Goal: Task Accomplishment & Management: Use online tool/utility

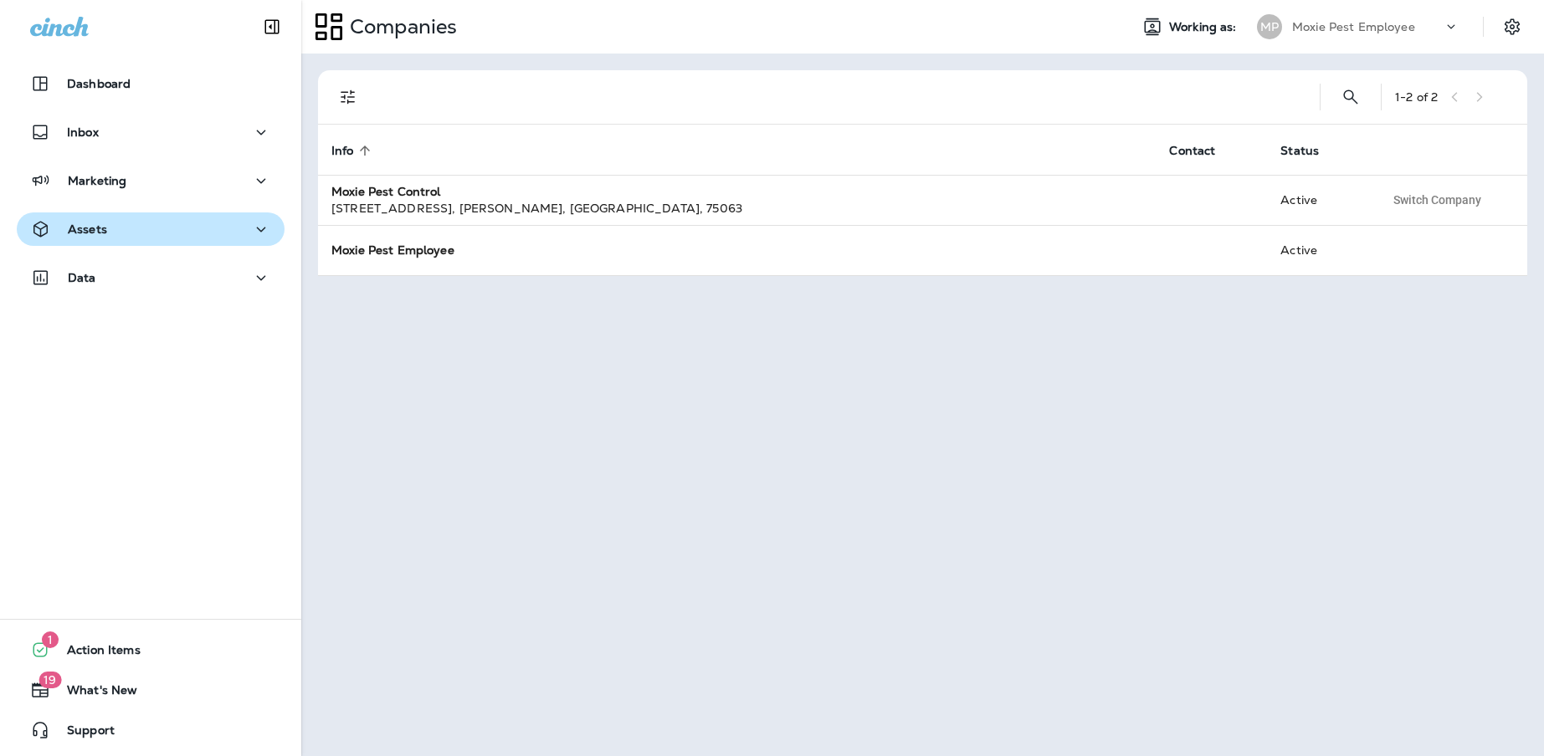
click at [195, 235] on div "Assets" at bounding box center [150, 229] width 241 height 21
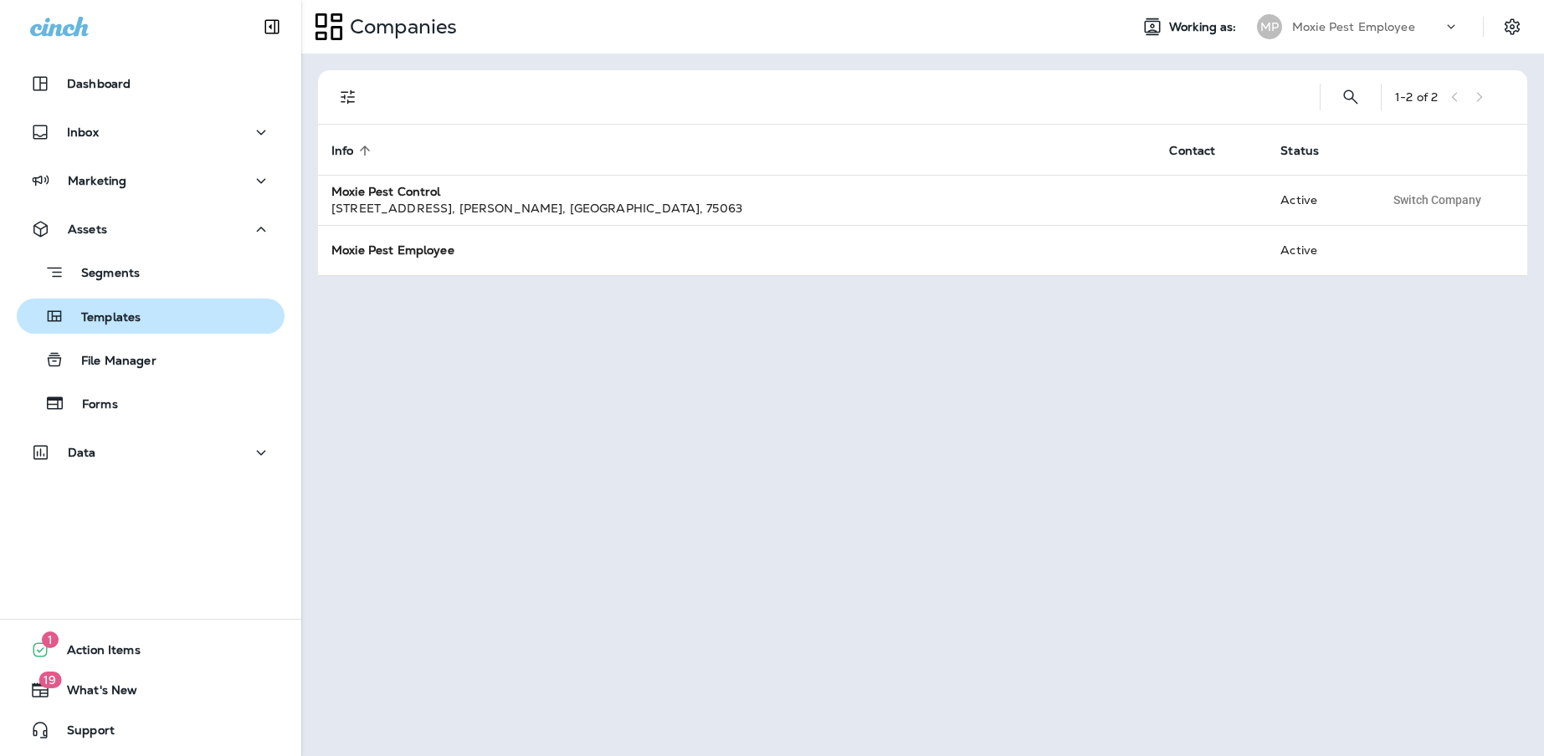
click at [155, 321] on div "Templates" at bounding box center [150, 316] width 254 height 25
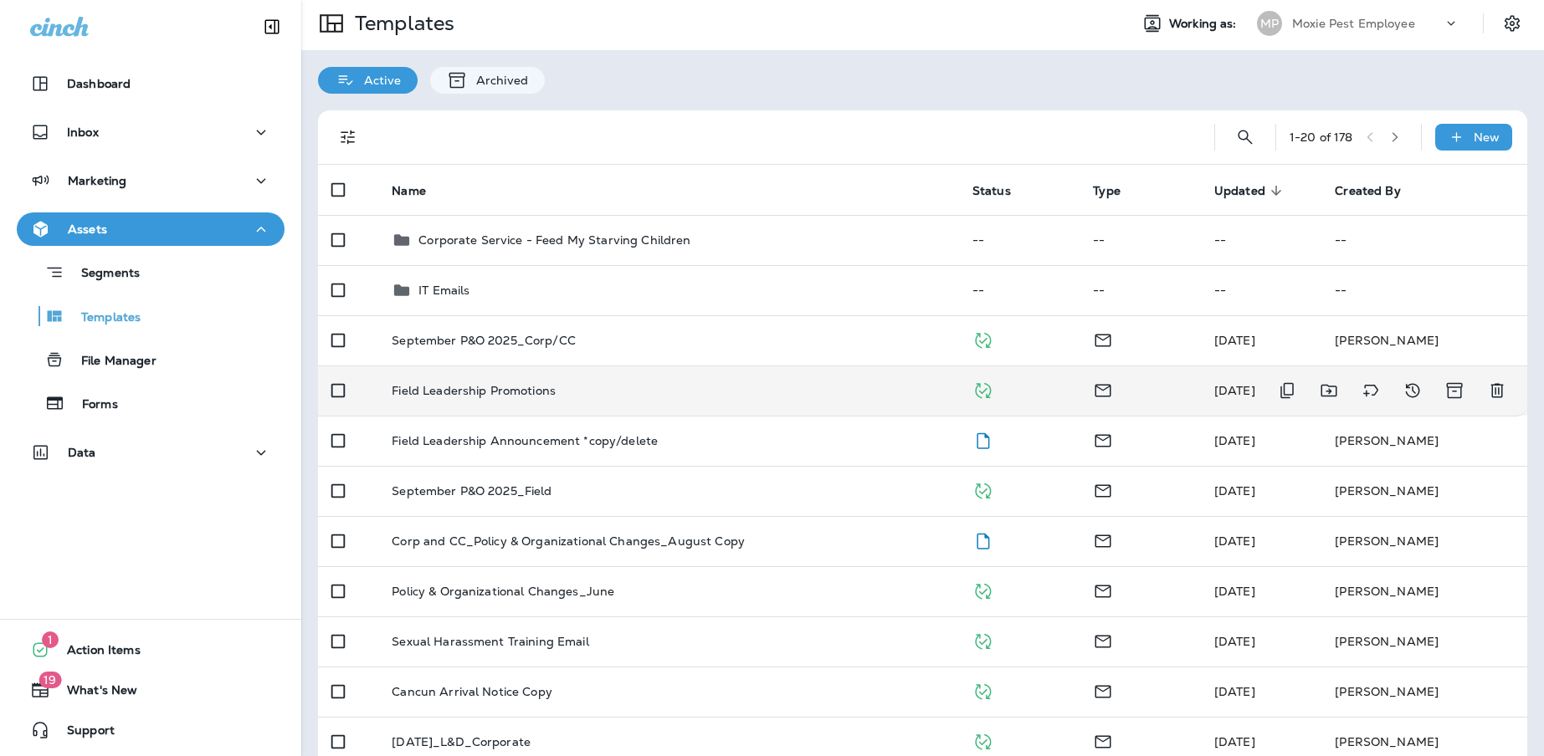
scroll to position [7, 0]
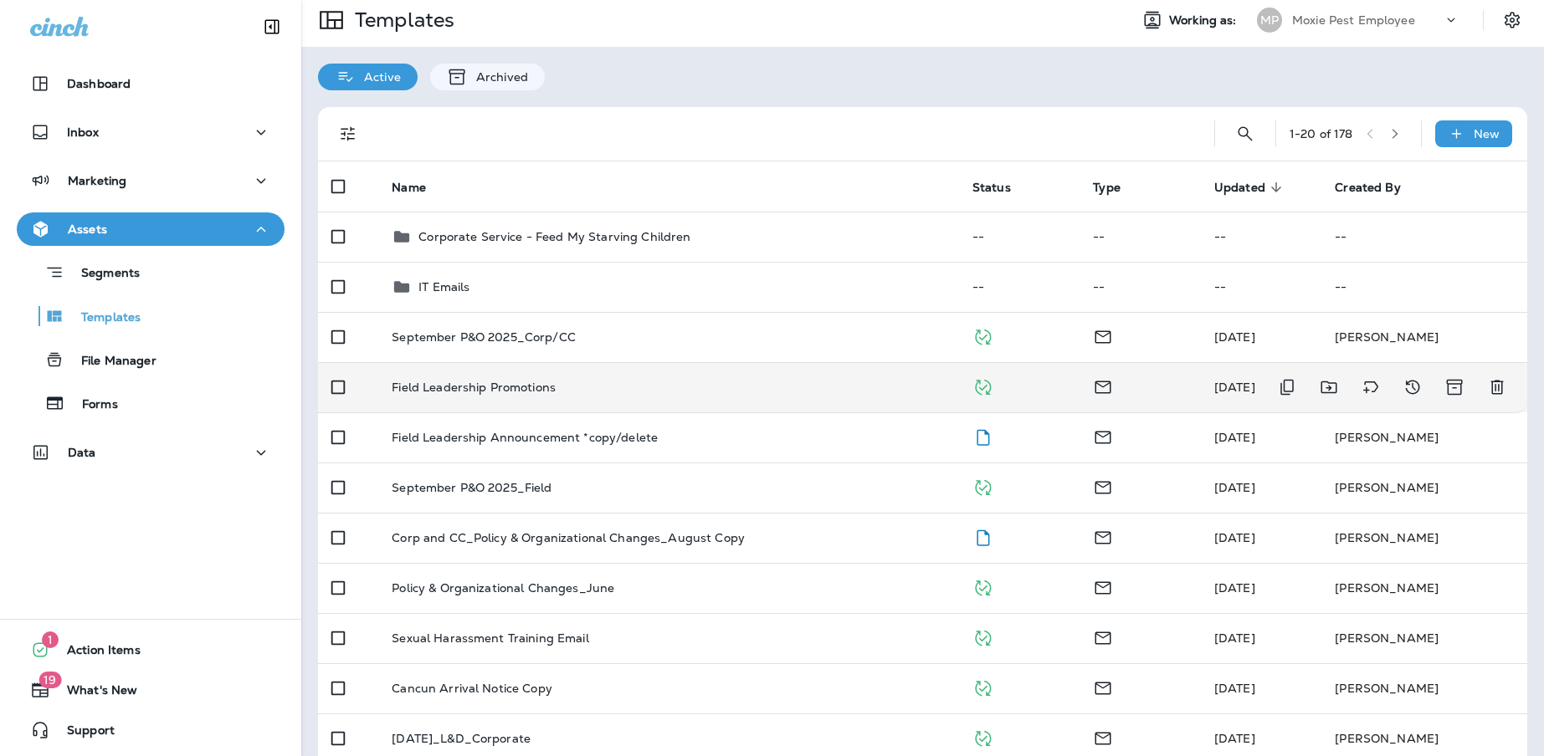
click at [522, 384] on p "Field Leadership Promotions" at bounding box center [474, 387] width 164 height 13
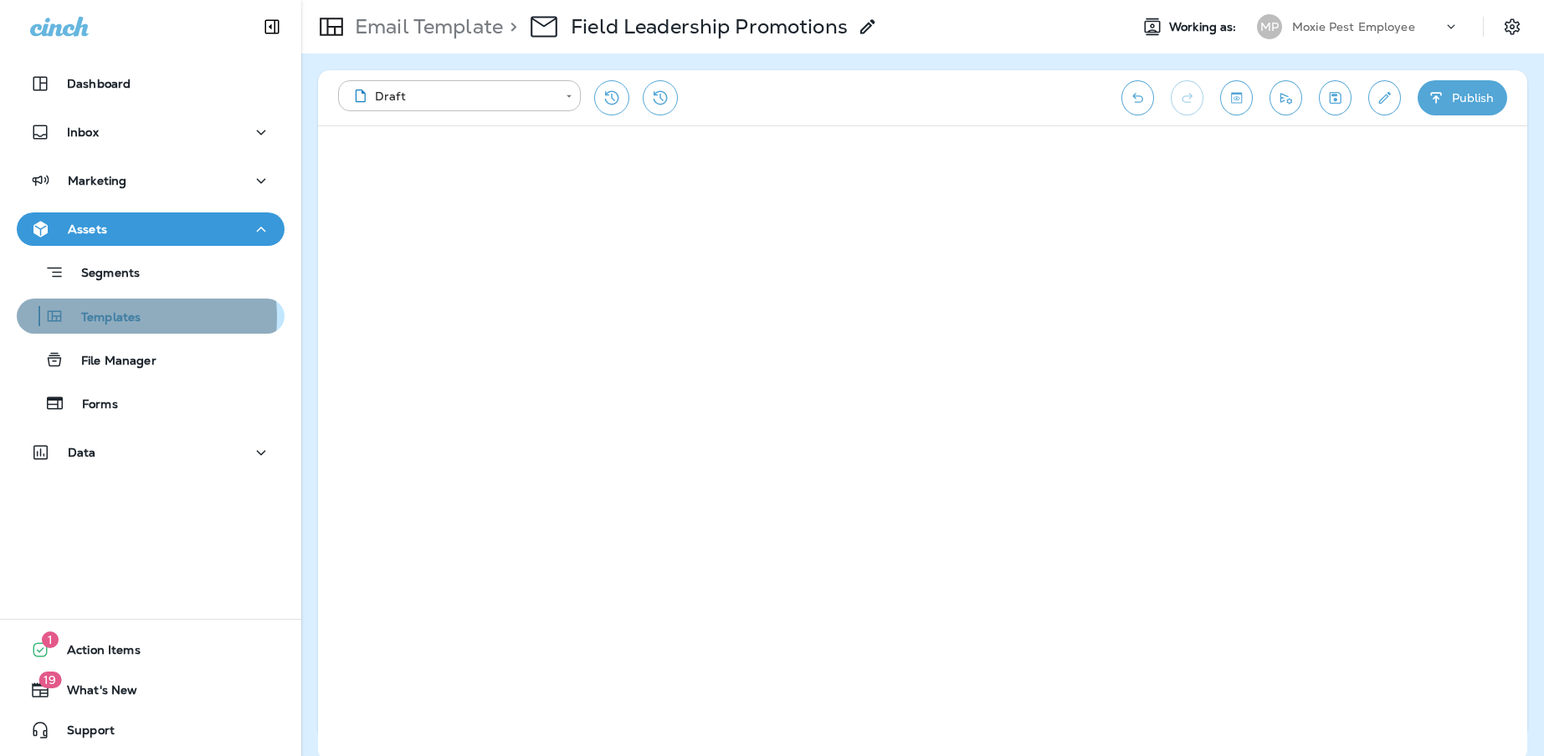
click at [110, 317] on p "Templates" at bounding box center [102, 318] width 76 height 16
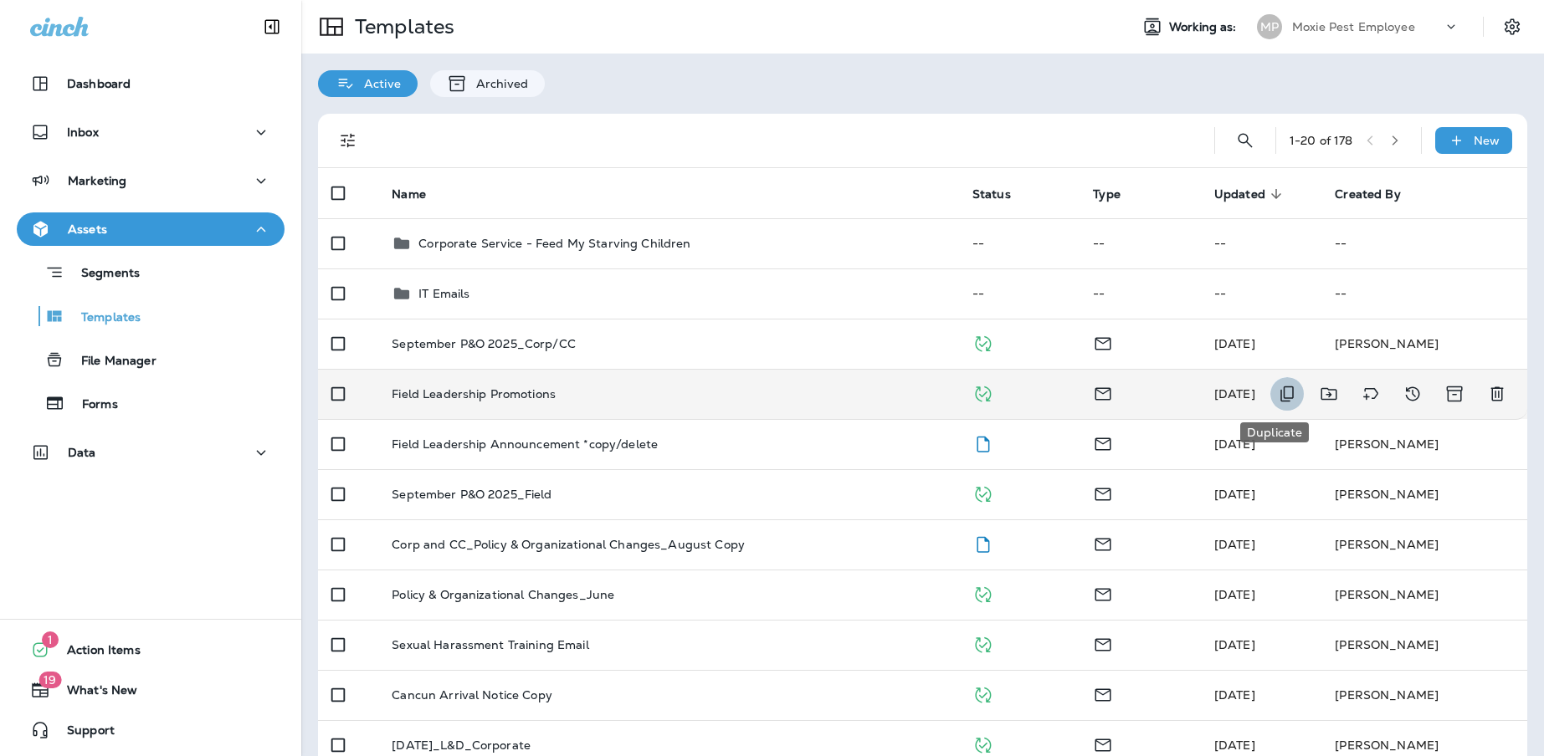
click at [1277, 395] on icon "Duplicate" at bounding box center [1287, 394] width 20 height 20
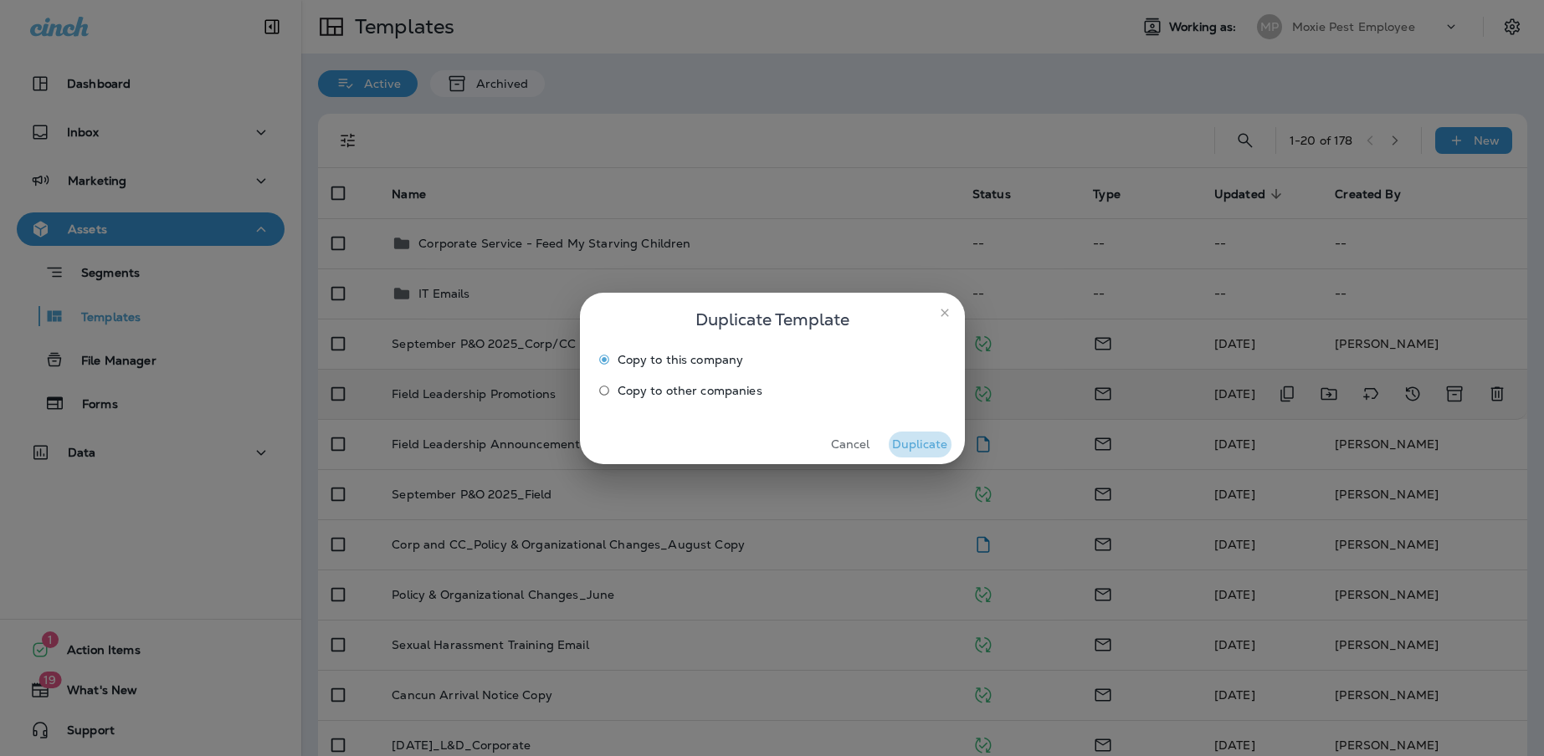
click at [920, 449] on button "Duplicate" at bounding box center [920, 445] width 63 height 26
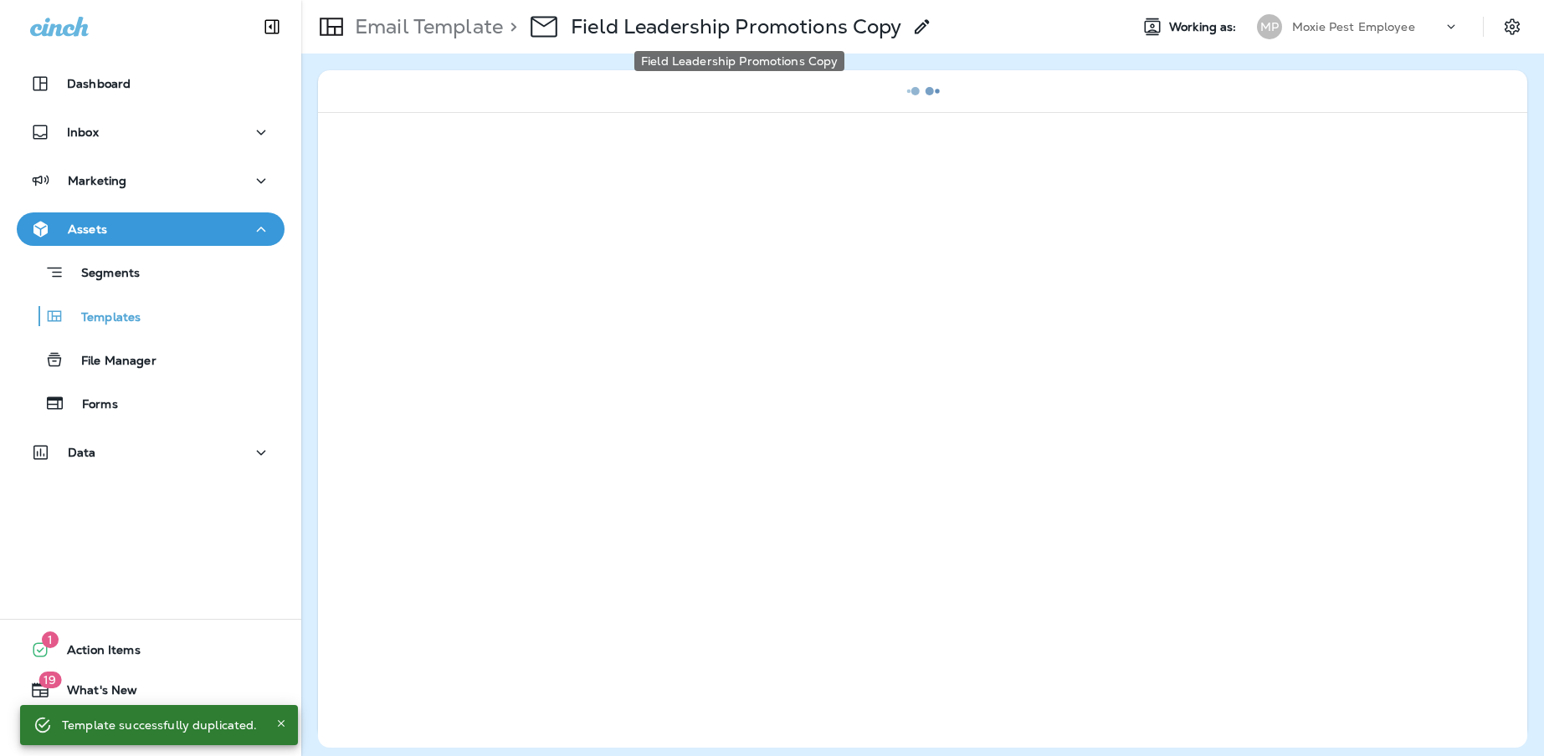
click at [737, 28] on p "Field Leadership Promotions Copy" at bounding box center [736, 26] width 330 height 25
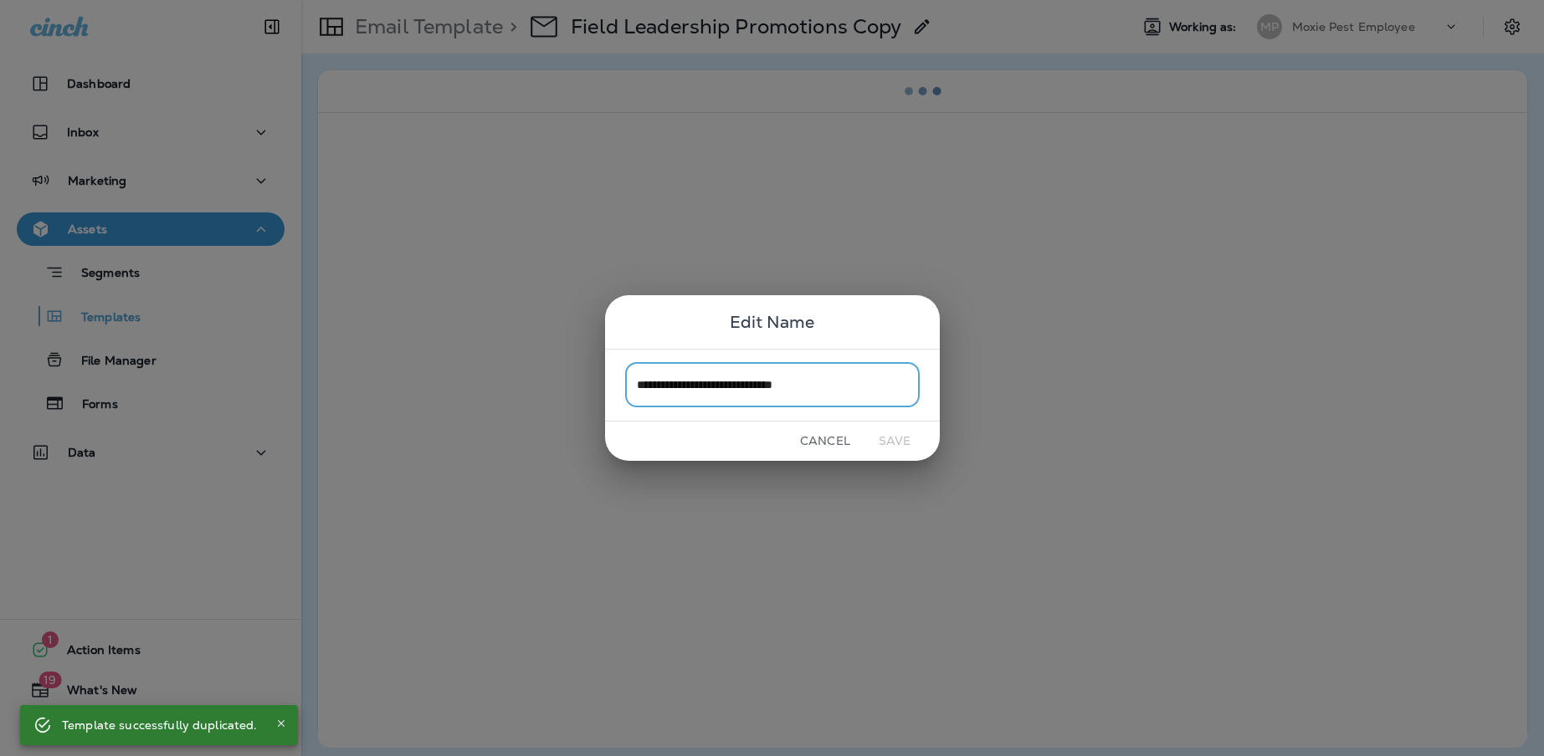
click at [848, 396] on input "**********" at bounding box center [772, 385] width 295 height 44
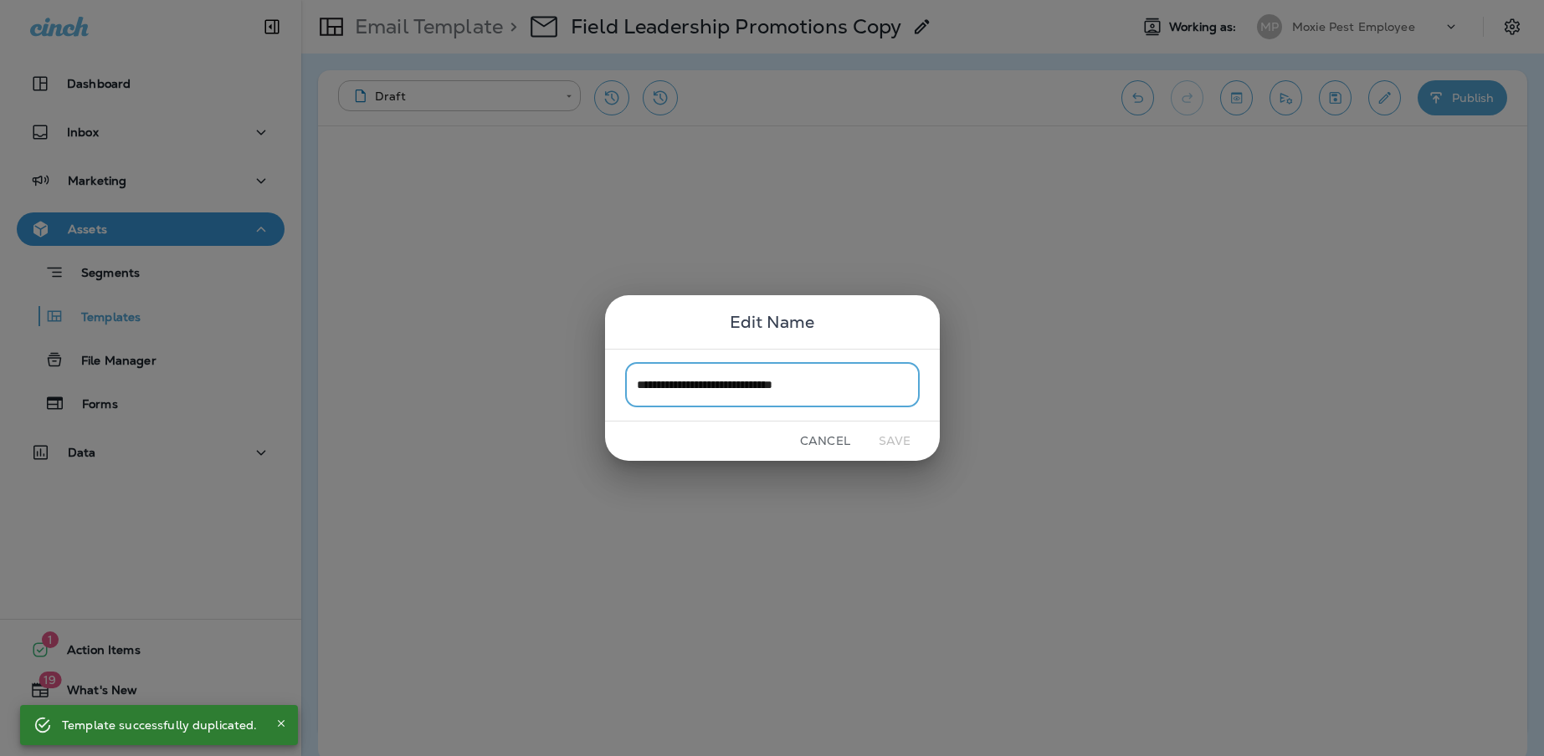
drag, startPoint x: 842, startPoint y: 387, endPoint x: 669, endPoint y: 384, distance: 173.2
click at [669, 384] on input "**********" at bounding box center [772, 385] width 295 height 44
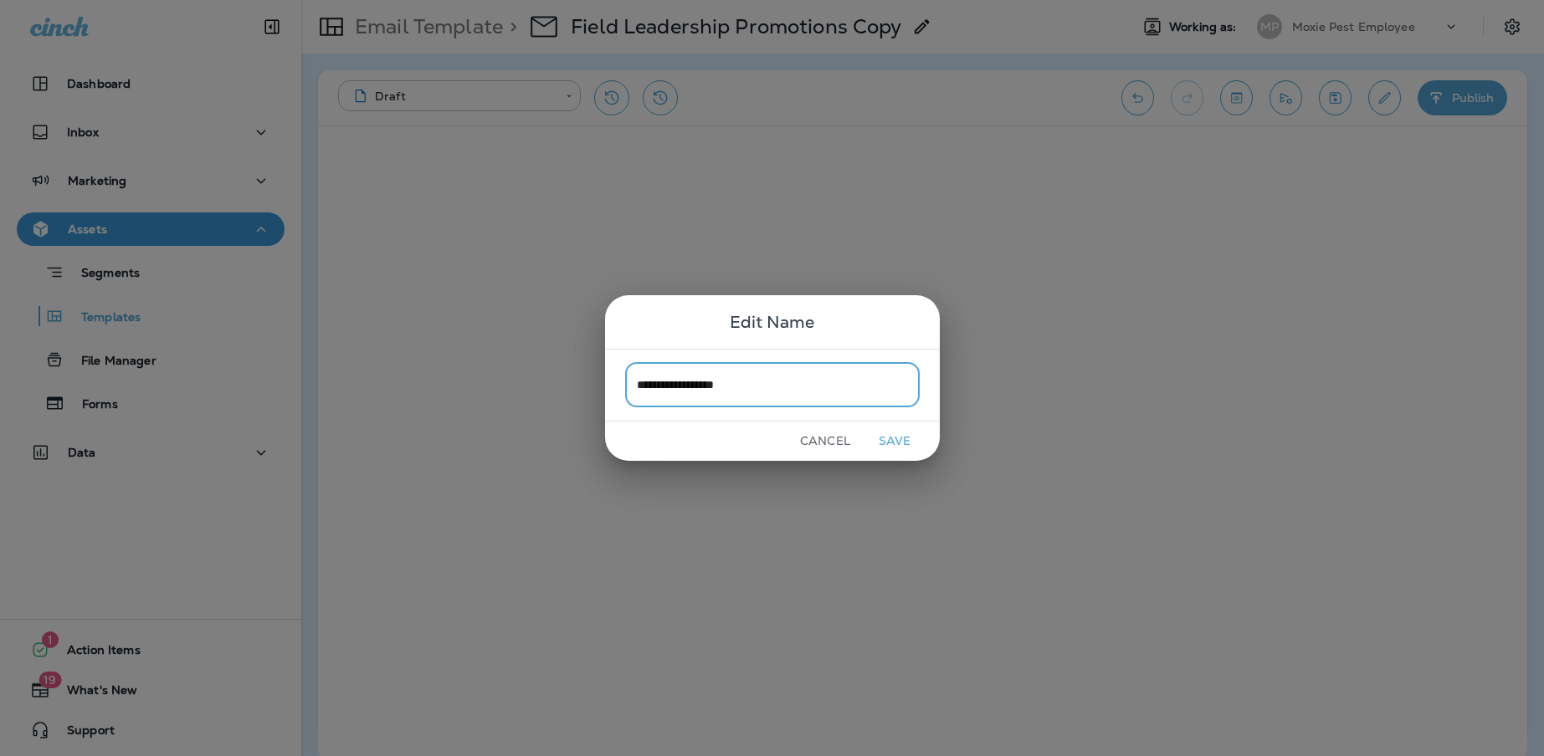
type input "**********"
click at [895, 440] on button "Save" at bounding box center [894, 441] width 63 height 26
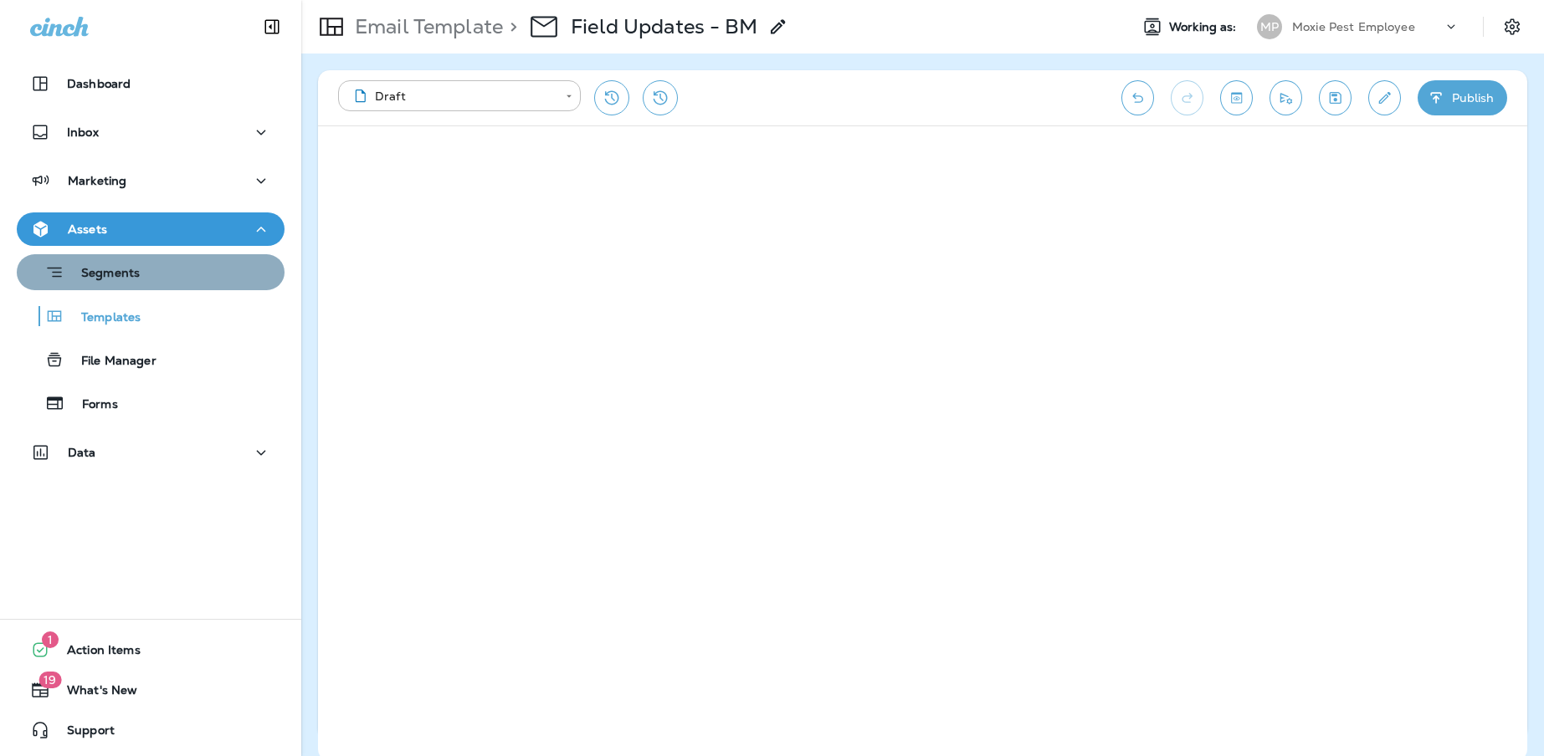
click at [154, 277] on div "Segments" at bounding box center [150, 272] width 254 height 26
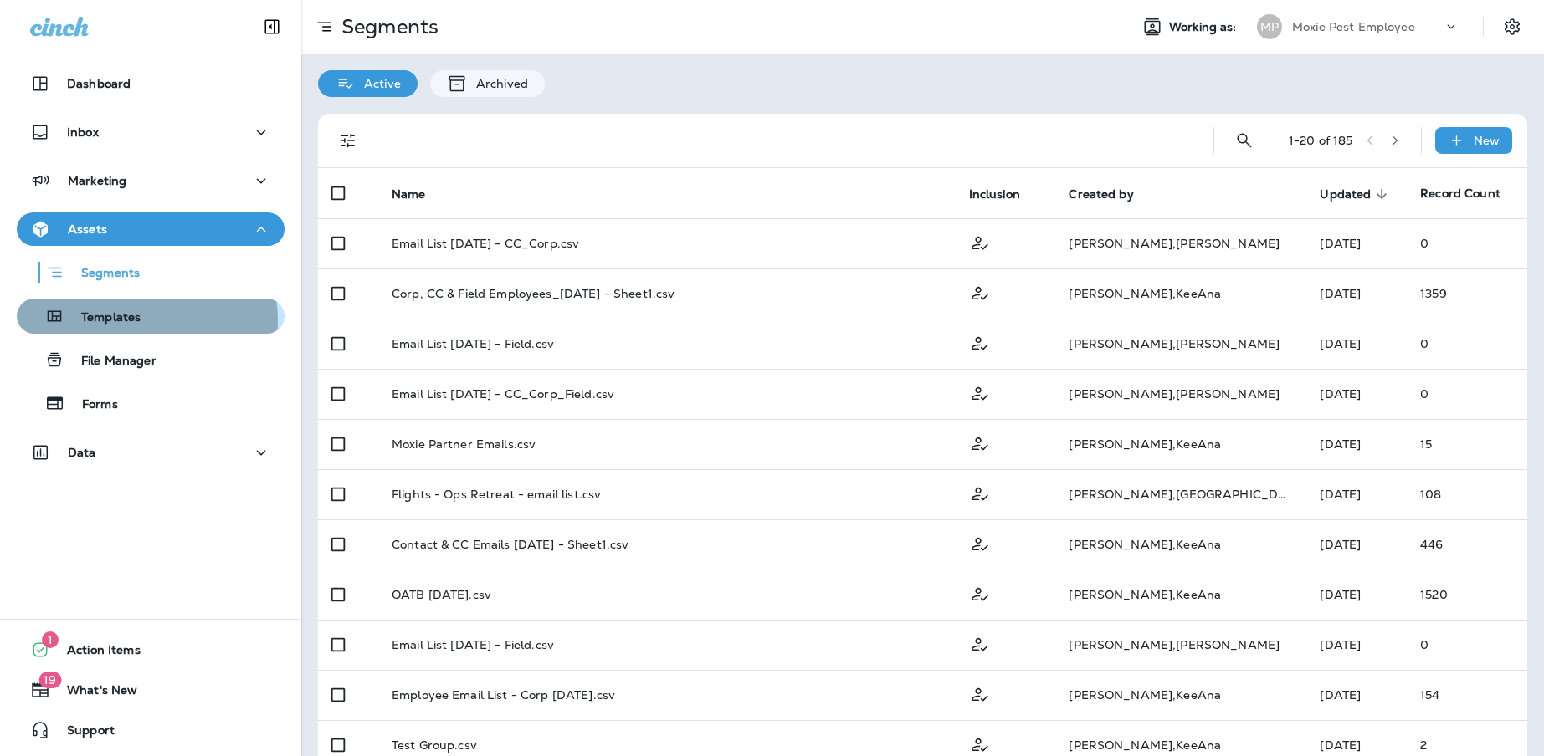
click at [139, 320] on p "Templates" at bounding box center [102, 318] width 76 height 16
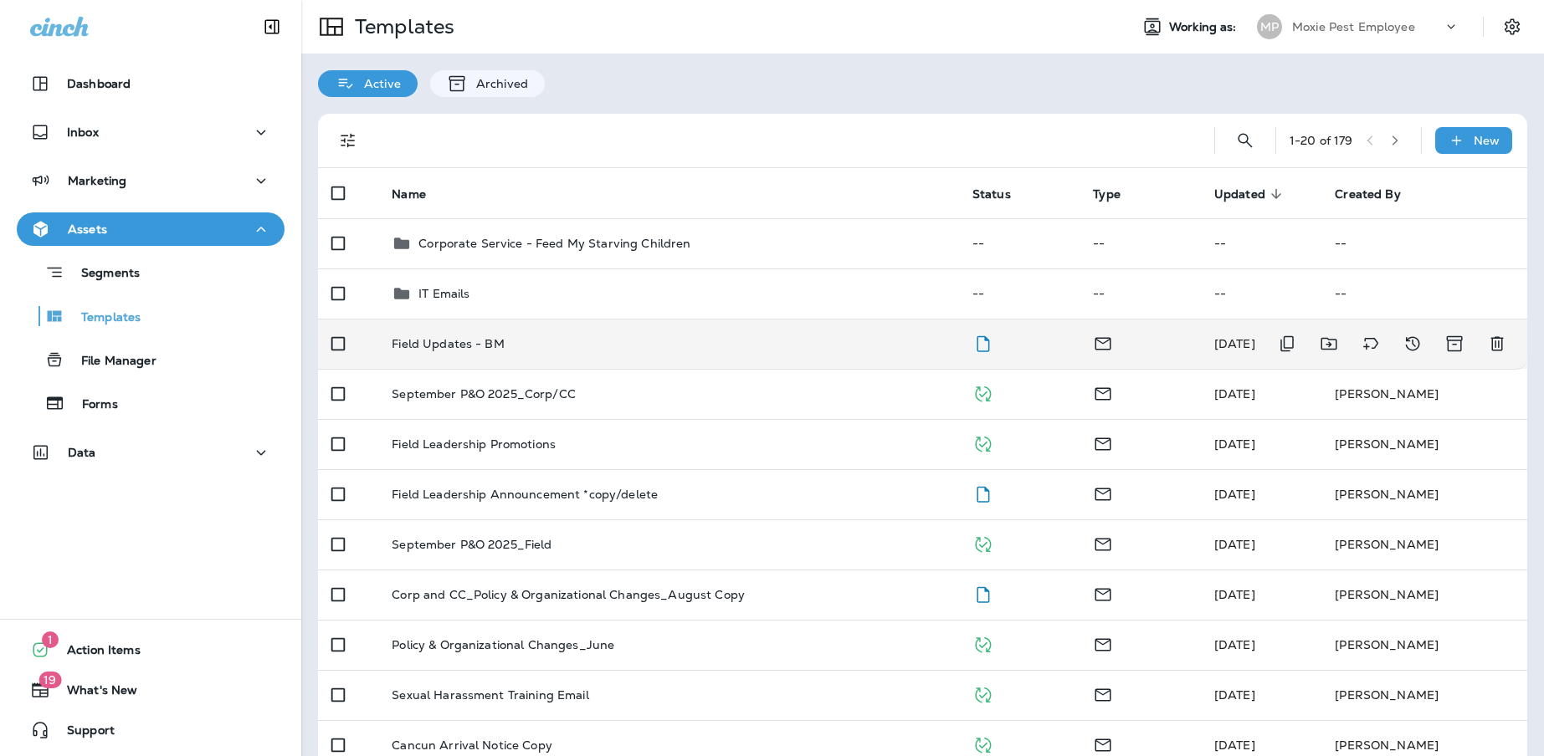
click at [428, 351] on p "Field Updates - BM" at bounding box center [448, 343] width 113 height 13
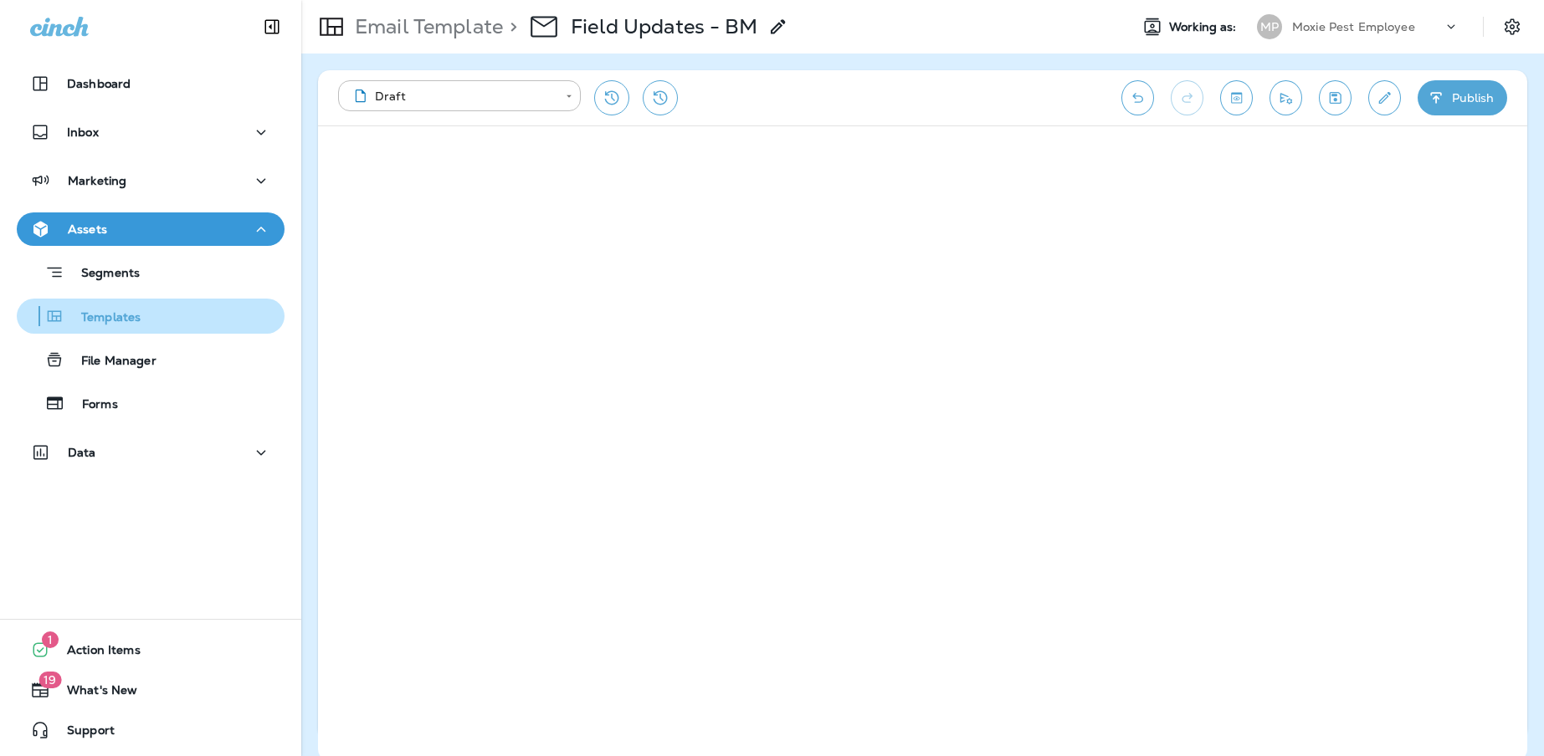
click at [174, 320] on div "Templates" at bounding box center [150, 316] width 254 height 25
